Goal: Find specific page/section: Find specific page/section

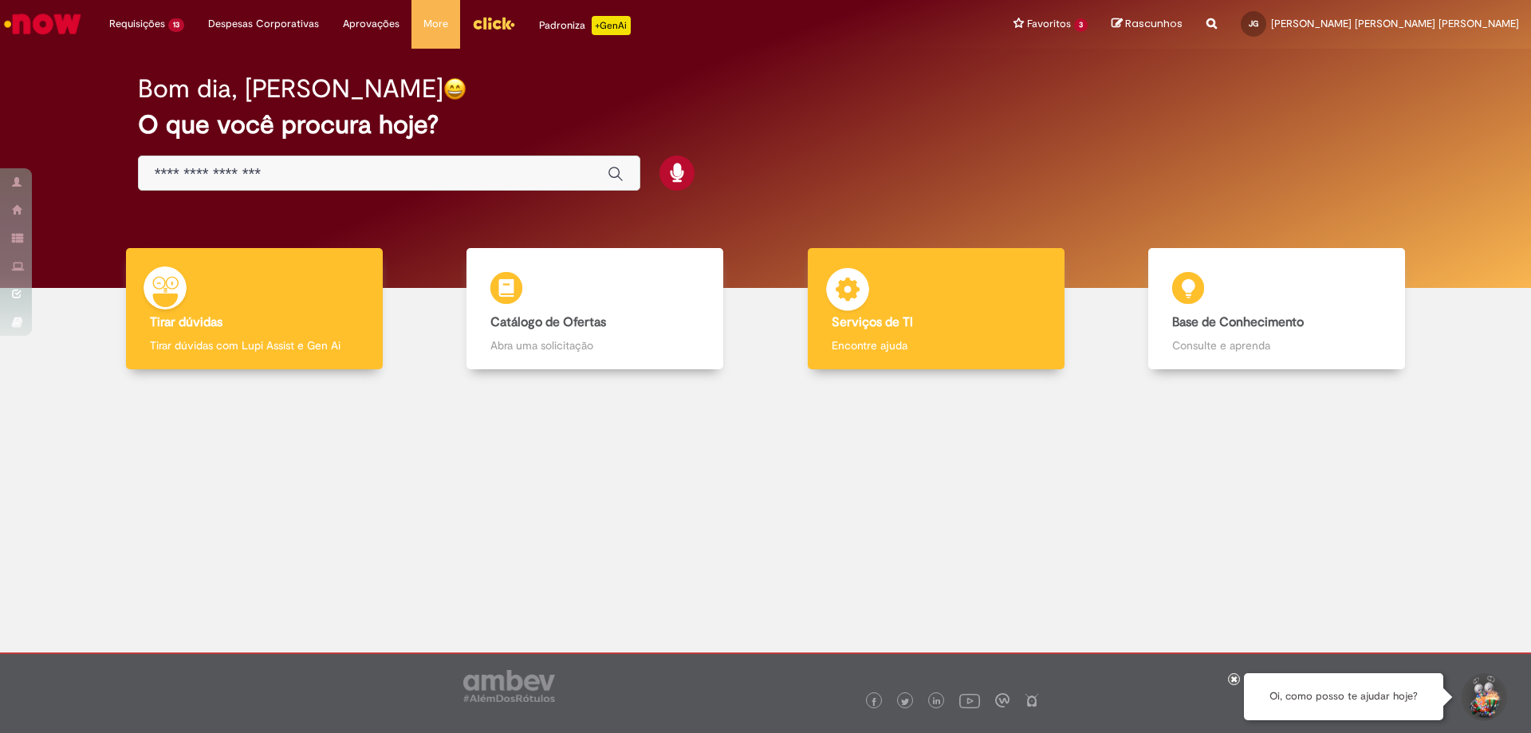
click at [933, 343] on p "Encontre ajuda" at bounding box center [936, 345] width 209 height 16
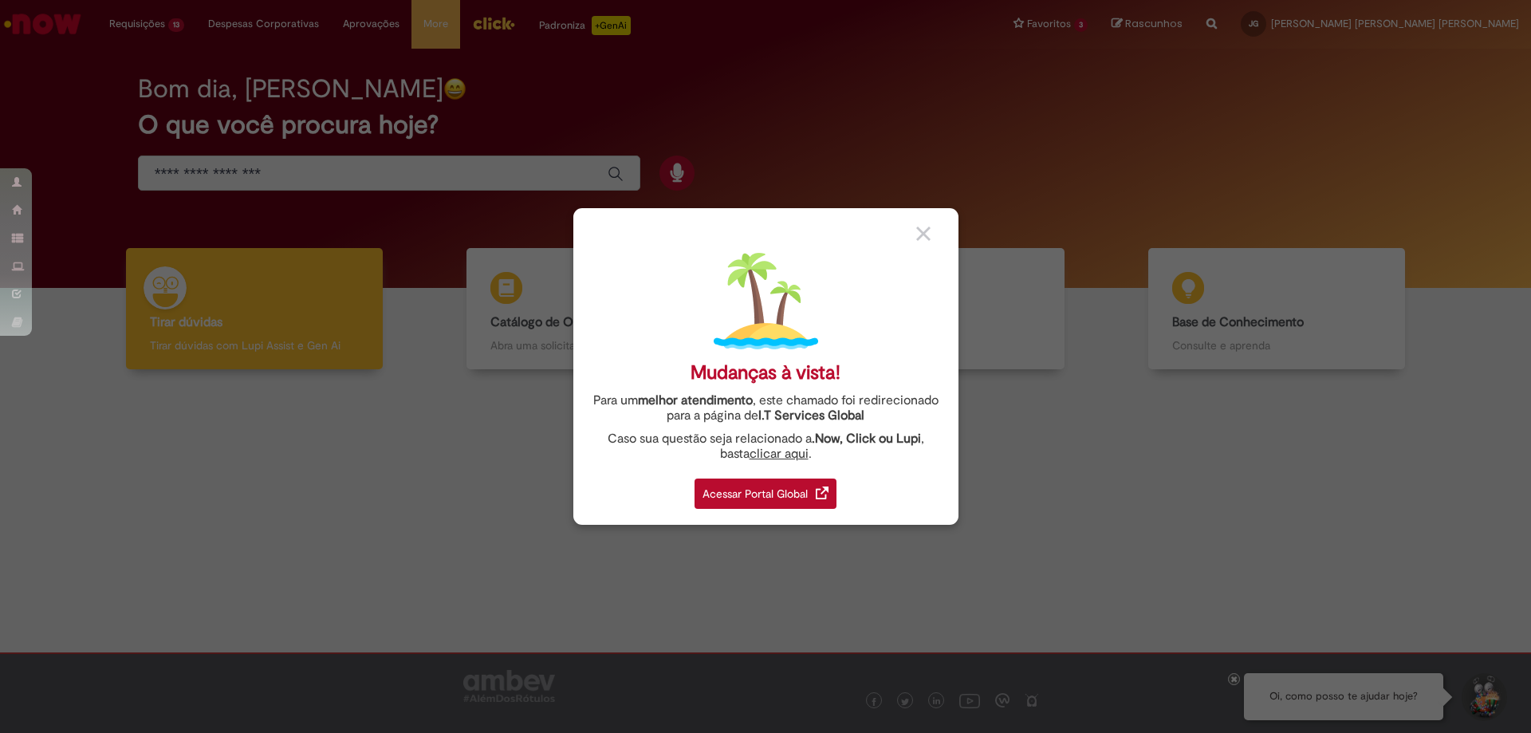
click at [789, 486] on div "Acessar Portal Global" at bounding box center [765, 493] width 142 height 30
